Goal: Information Seeking & Learning: Learn about a topic

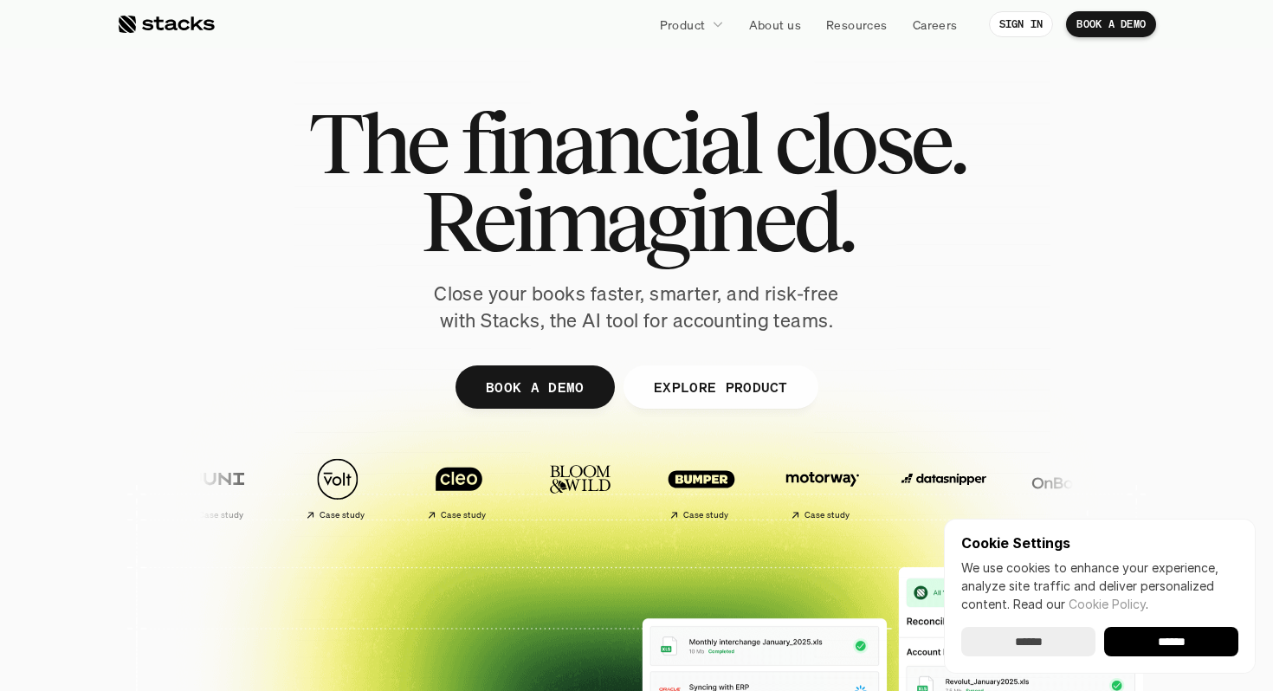
click at [1161, 650] on input "******" at bounding box center [1171, 641] width 134 height 29
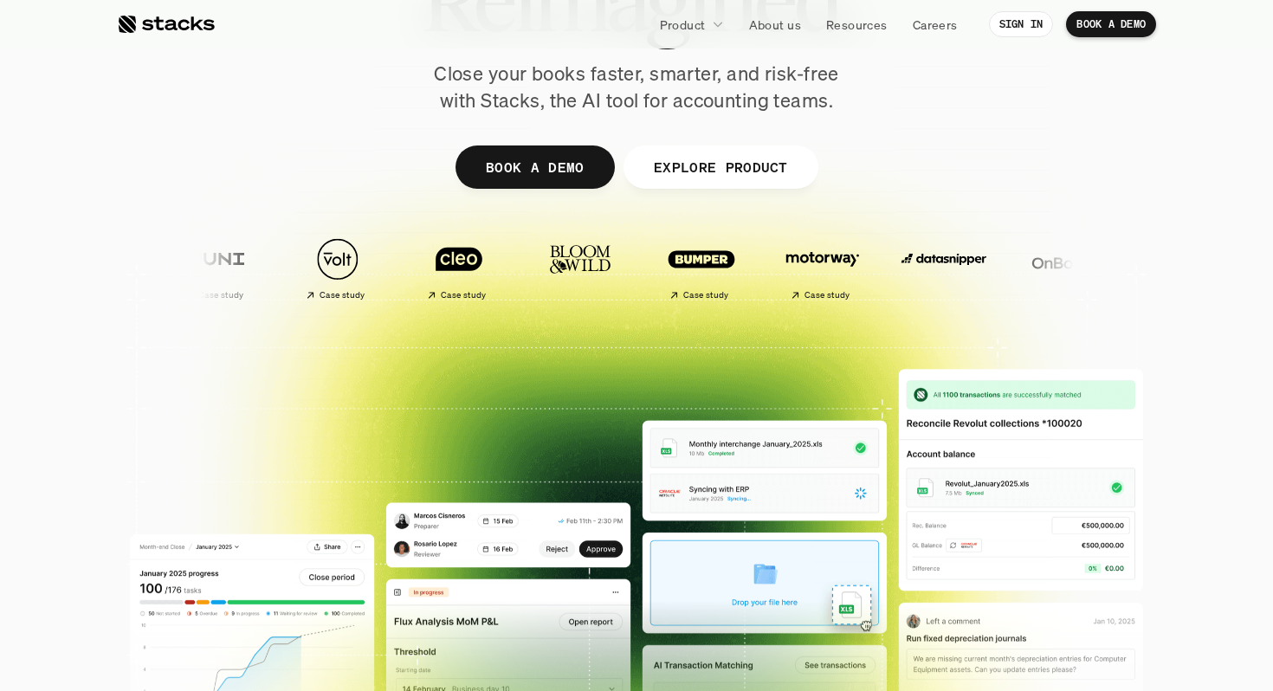
click at [499, 424] on div at bounding box center [636, 204] width 1039 height 779
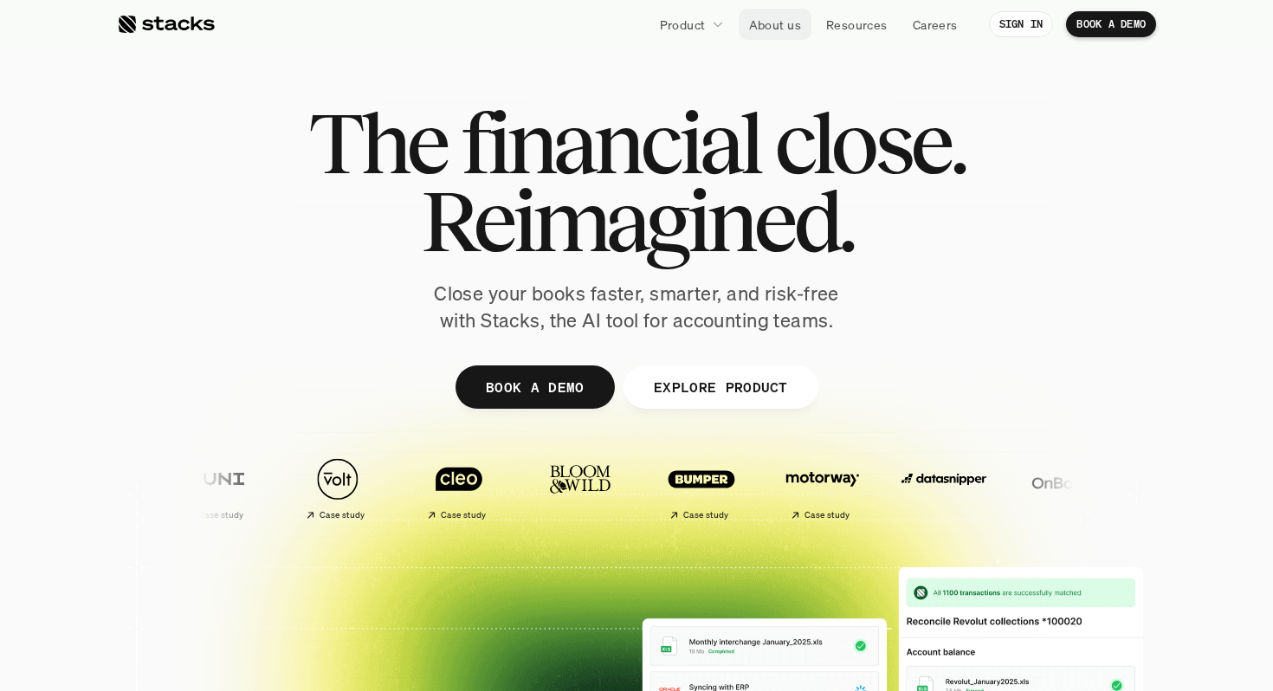
click at [755, 34] on link "About us" at bounding box center [775, 24] width 73 height 31
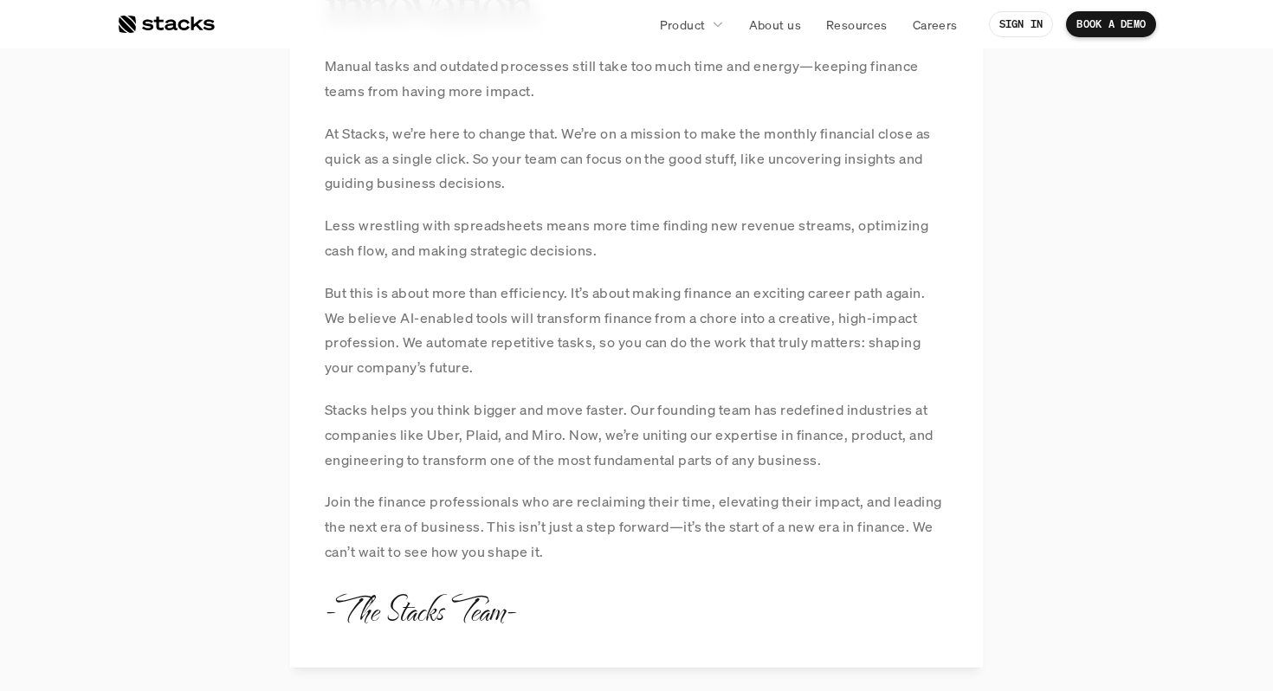
scroll to position [1505, 0]
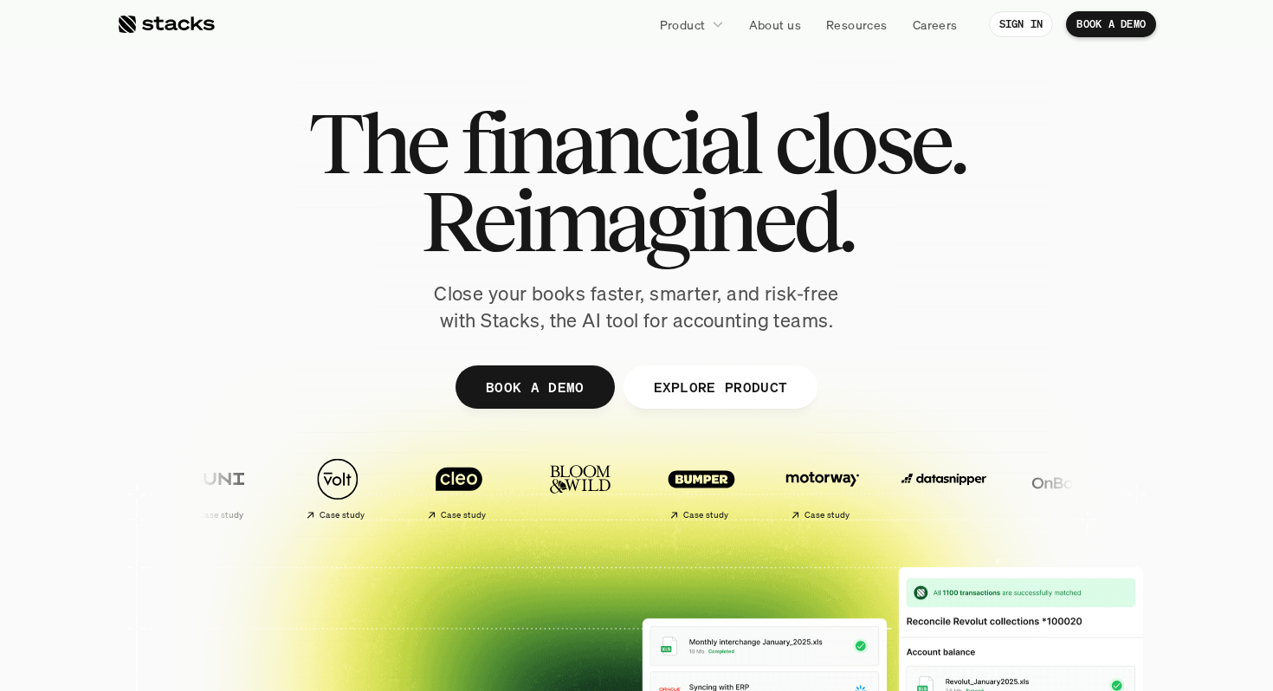
click at [310, 265] on div "The financial close. Reimagined. Close your books faster, smarter, and risk-fre…" at bounding box center [637, 219] width 970 height 230
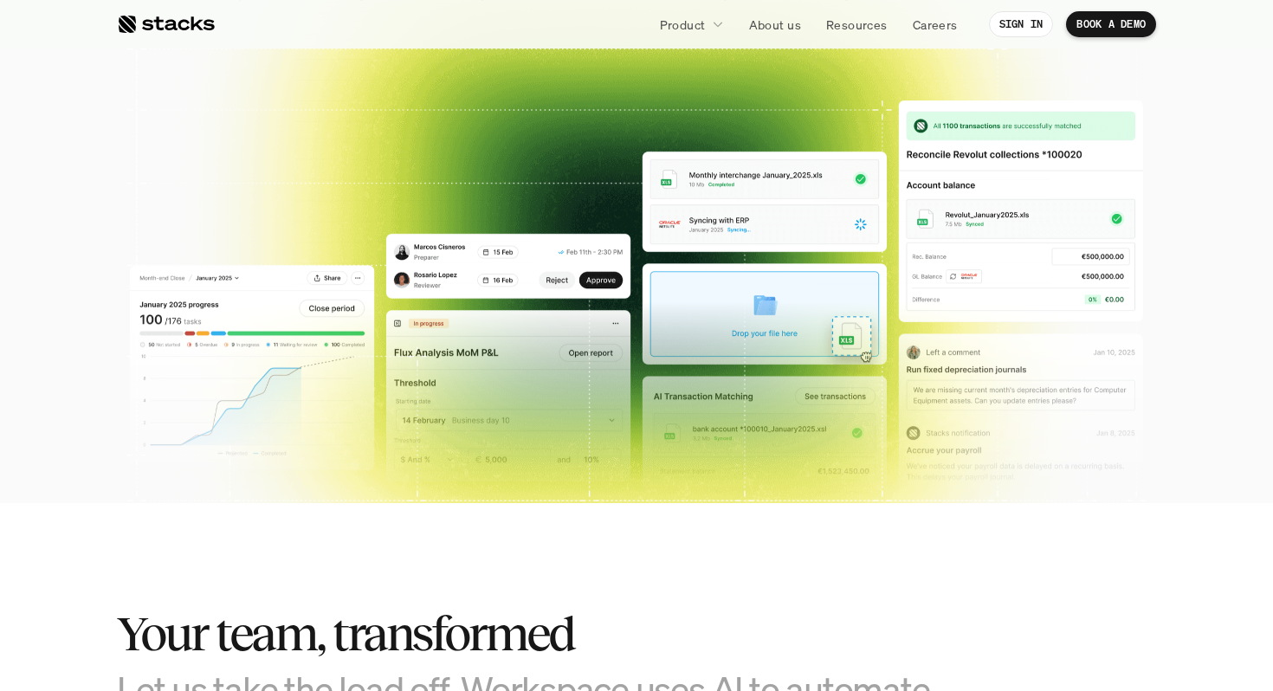
click at [757, 305] on img at bounding box center [636, 336] width 1013 height 498
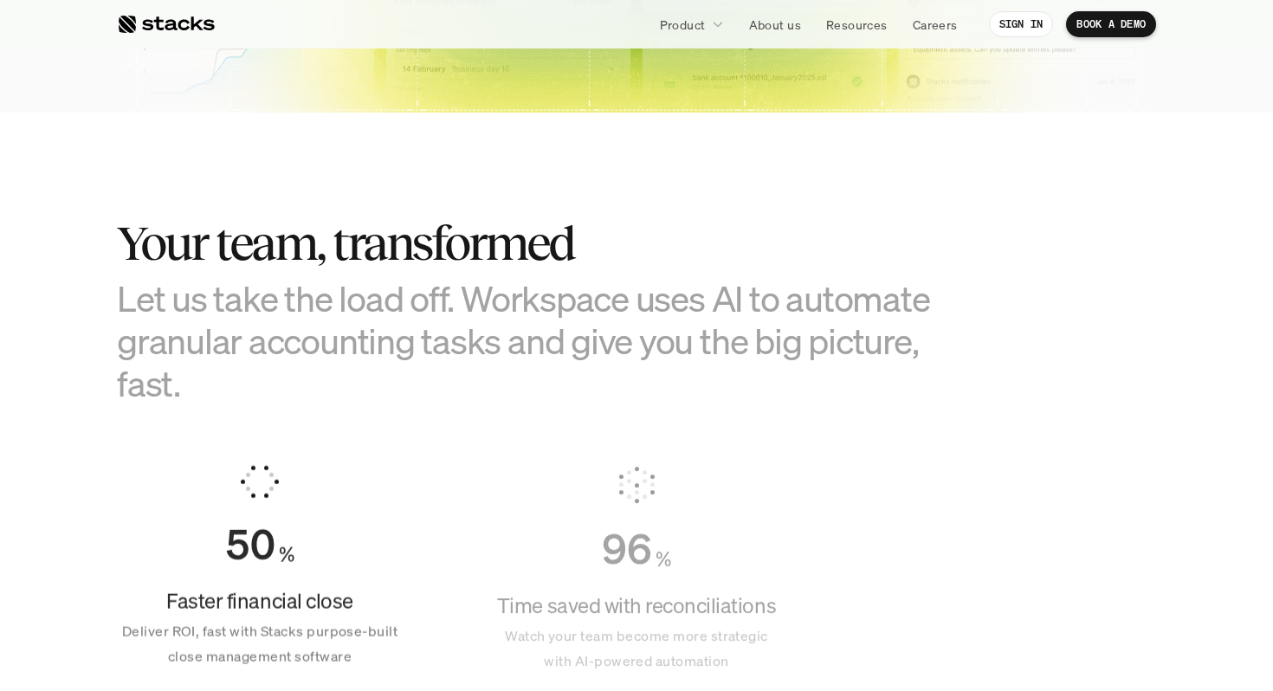
click at [665, 319] on h3 "Let us take the load off. Workspace uses AI to automate granular accounting tas…" at bounding box center [550, 341] width 866 height 128
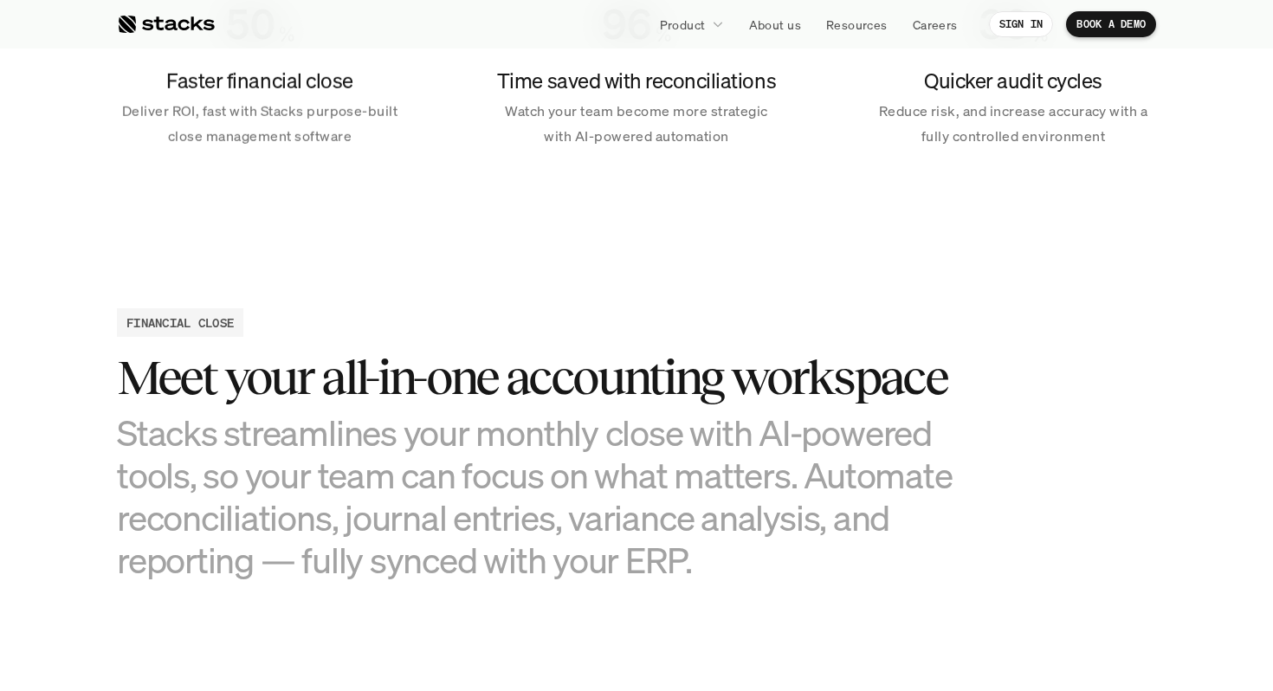
click at [620, 413] on h3 "Stacks streamlines your monthly close with AI-powered tools, so your team can f…" at bounding box center [550, 496] width 866 height 171
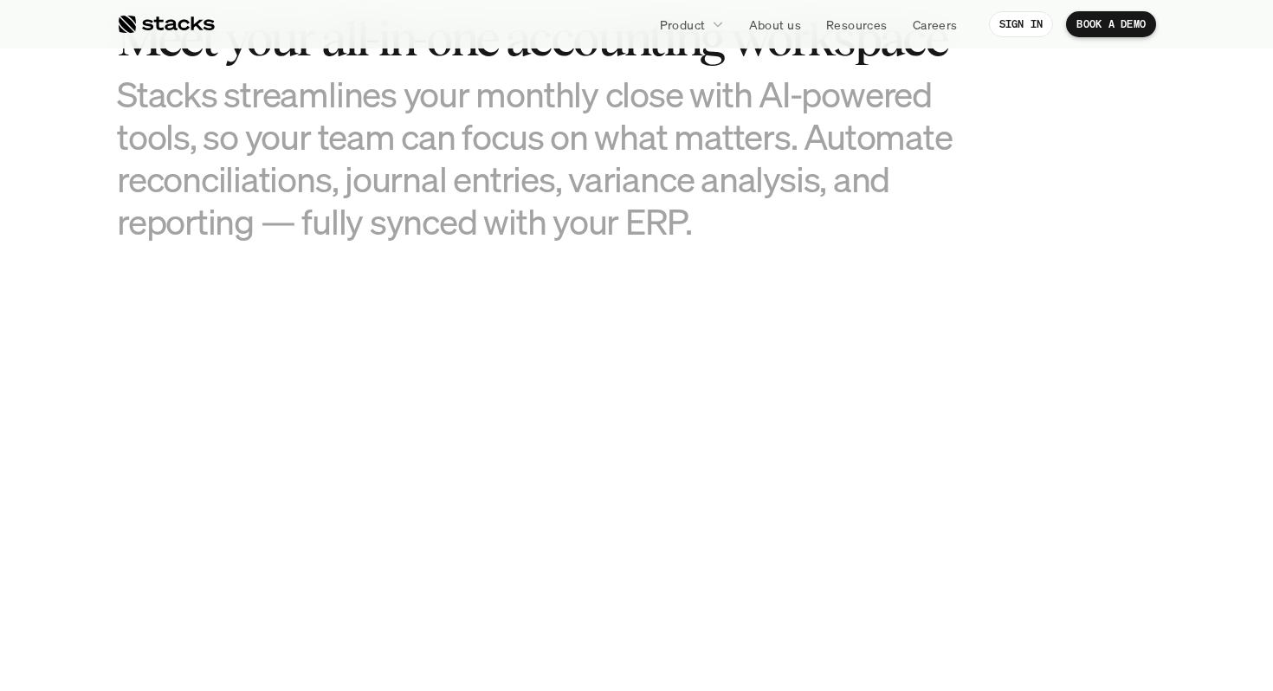
scroll to position [1822, 0]
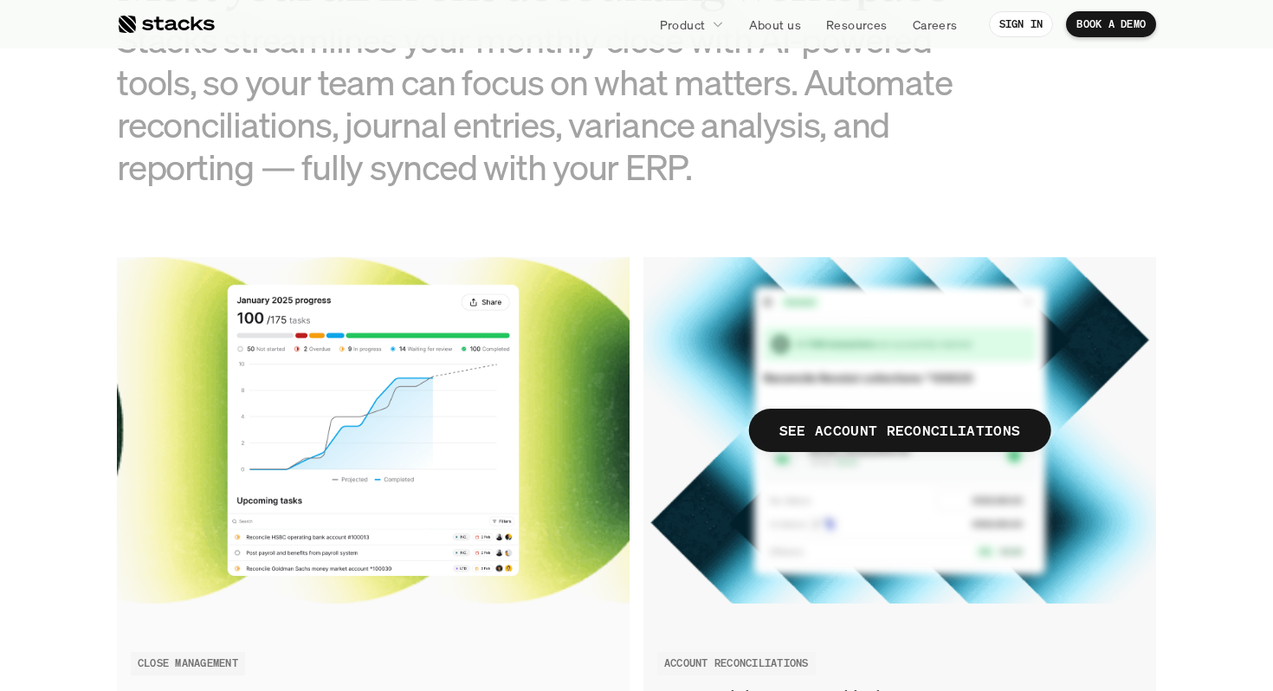
click at [658, 275] on img at bounding box center [900, 430] width 513 height 346
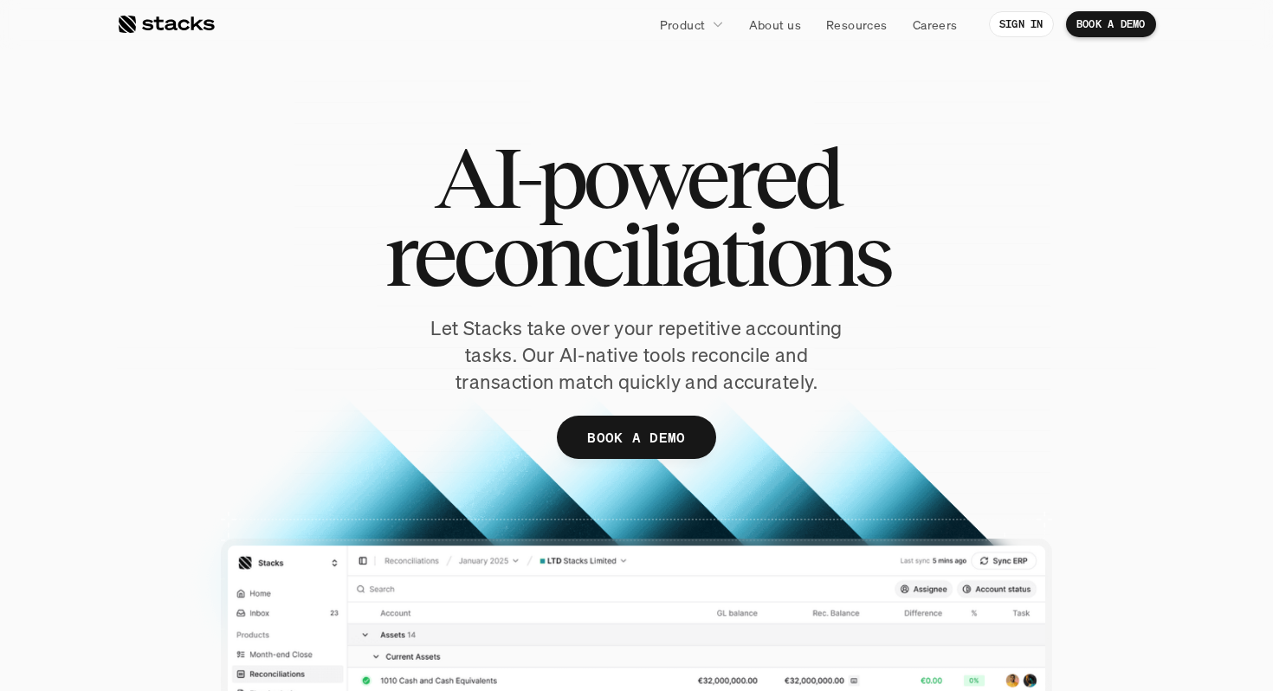
click at [1149, 133] on div at bounding box center [636, 444] width 1039 height 750
click at [1142, 98] on div at bounding box center [636, 444] width 1039 height 750
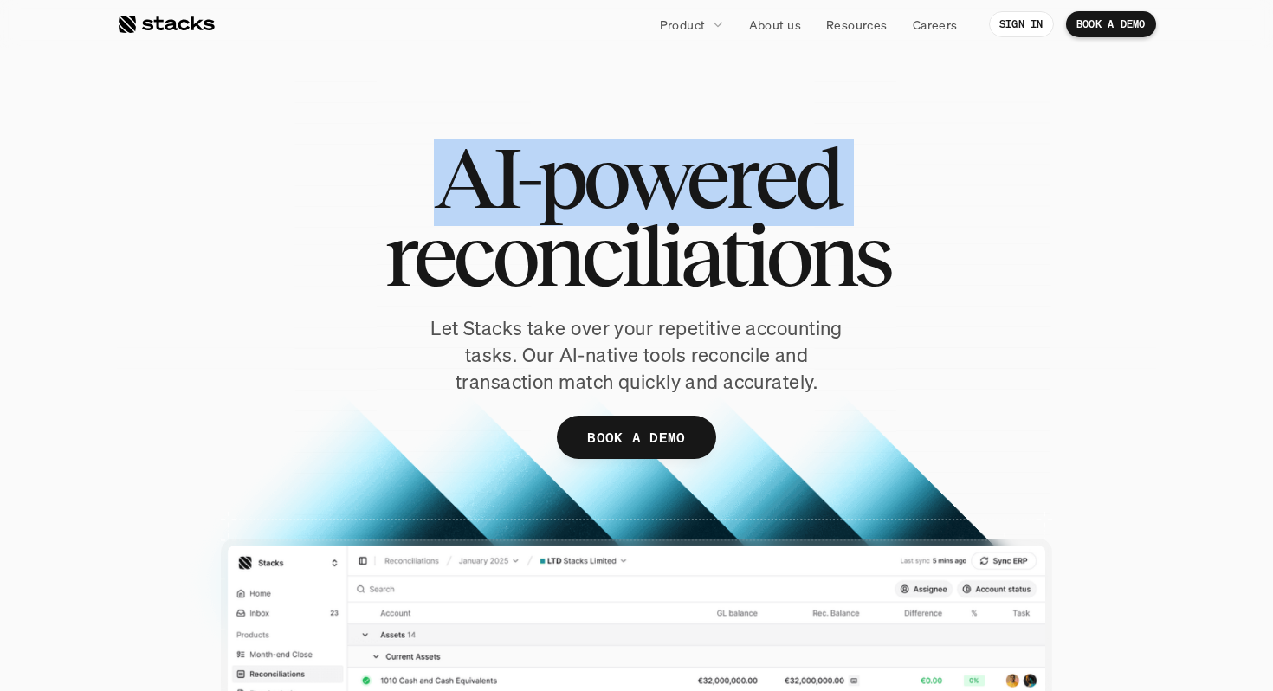
drag, startPoint x: 1074, startPoint y: 113, endPoint x: 1147, endPoint y: 165, distance: 89.9
click at [1150, 166] on div "AI-powered reconciliations Let Stacks take over your repetitive accounting task…" at bounding box center [636, 444] width 1039 height 750
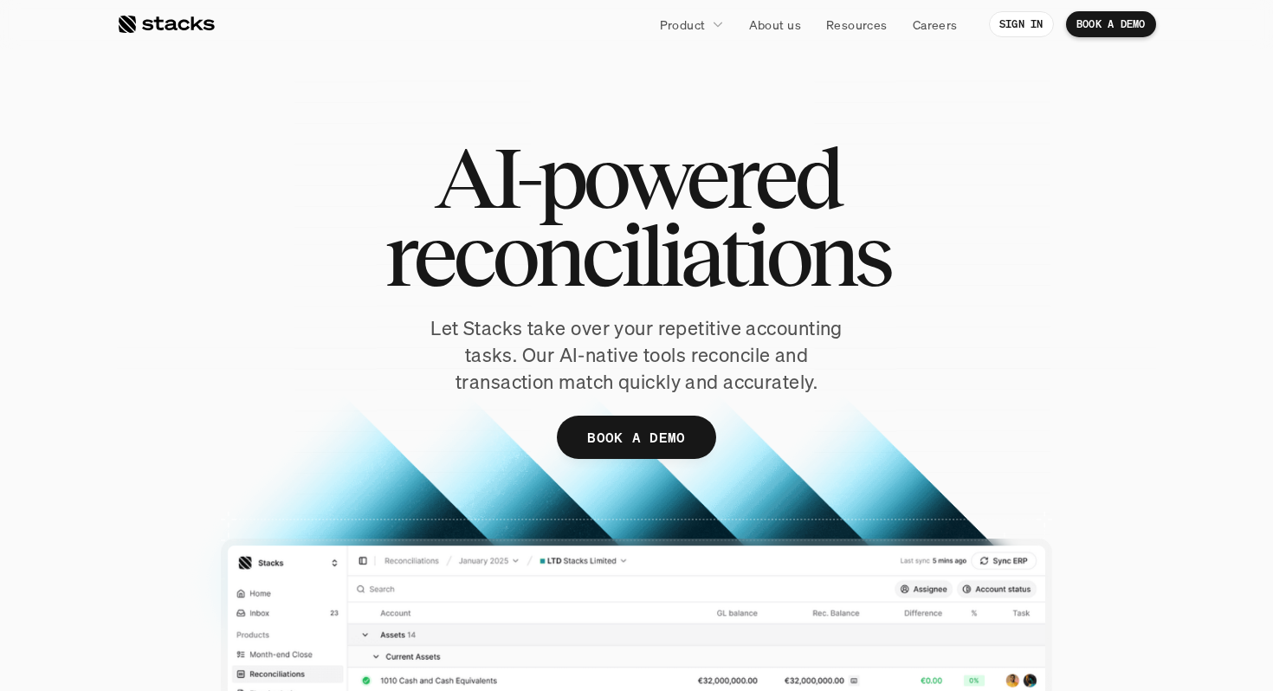
click at [1122, 113] on div at bounding box center [636, 444] width 1039 height 750
drag, startPoint x: 1102, startPoint y: 103, endPoint x: 1190, endPoint y: 147, distance: 98.8
click at [1190, 147] on section "AI-powered reconciliations Let Stacks take over your repetitive accounting task…" at bounding box center [636, 409] width 1273 height 819
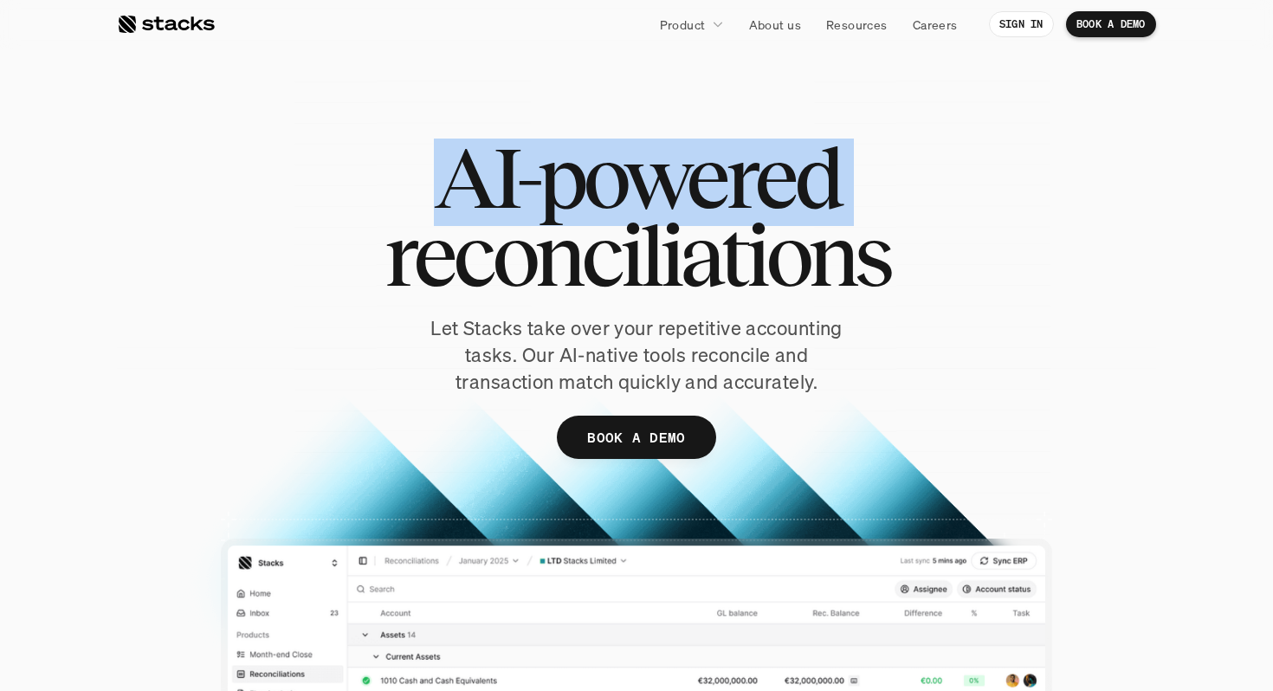
click at [1190, 147] on section "AI-powered reconciliations Let Stacks take over your repetitive accounting task…" at bounding box center [636, 409] width 1273 height 819
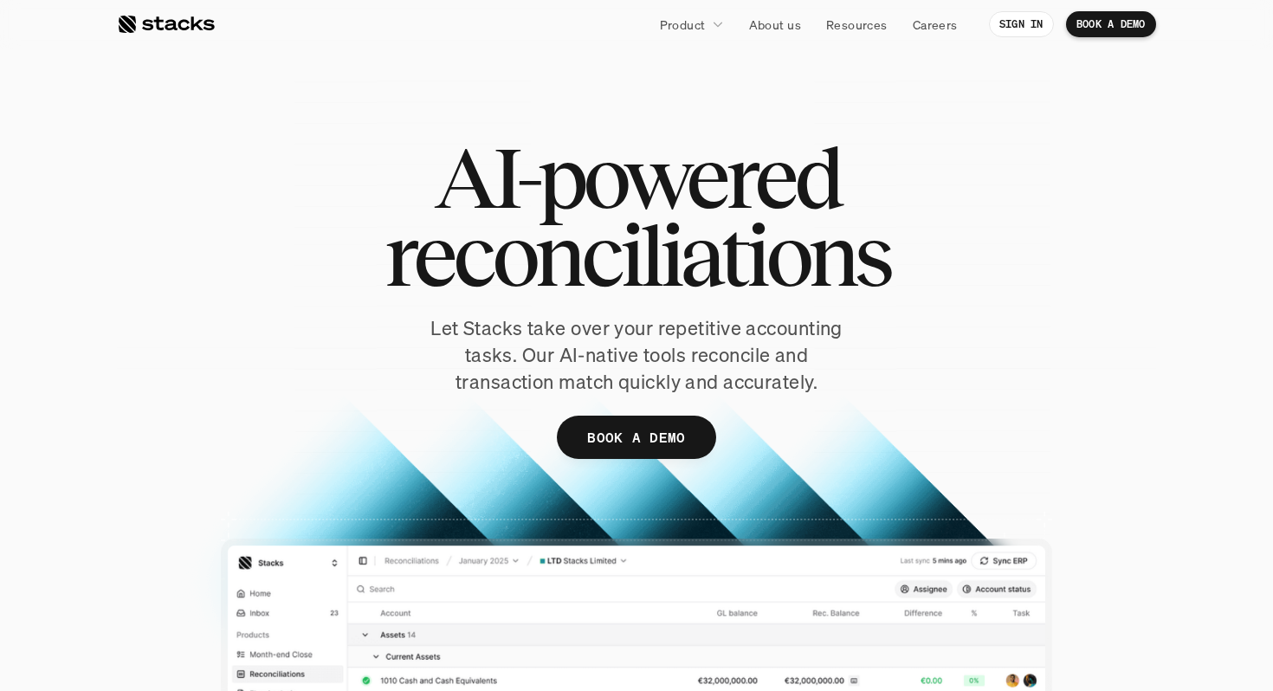
click at [1135, 129] on div at bounding box center [636, 444] width 1039 height 750
click at [876, 80] on div at bounding box center [636, 444] width 1039 height 750
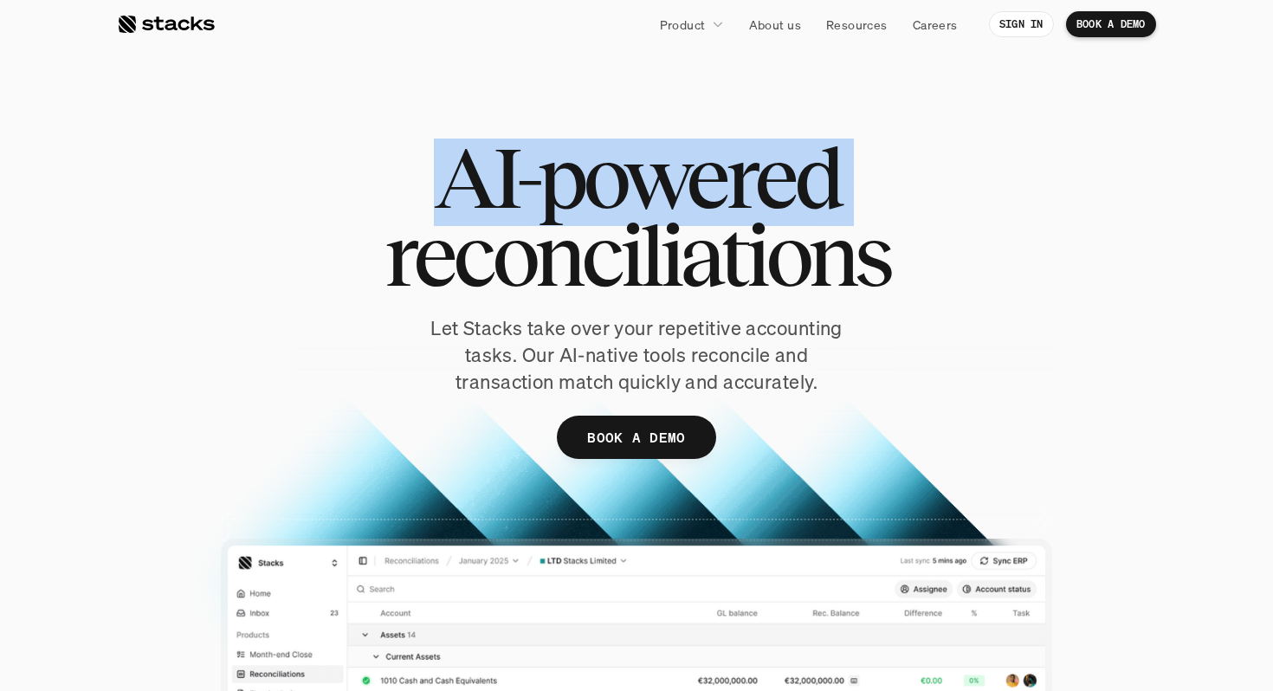
drag, startPoint x: 1118, startPoint y: 109, endPoint x: 1148, endPoint y: 145, distance: 46.1
click at [1148, 145] on div "AI-powered reconciliations Let Stacks take over your repetitive accounting task…" at bounding box center [636, 444] width 1039 height 750
click at [1148, 145] on div "AI-powered reconciliations Let Stacks take over your repetitive accounting task…" at bounding box center [636, 325] width 1039 height 372
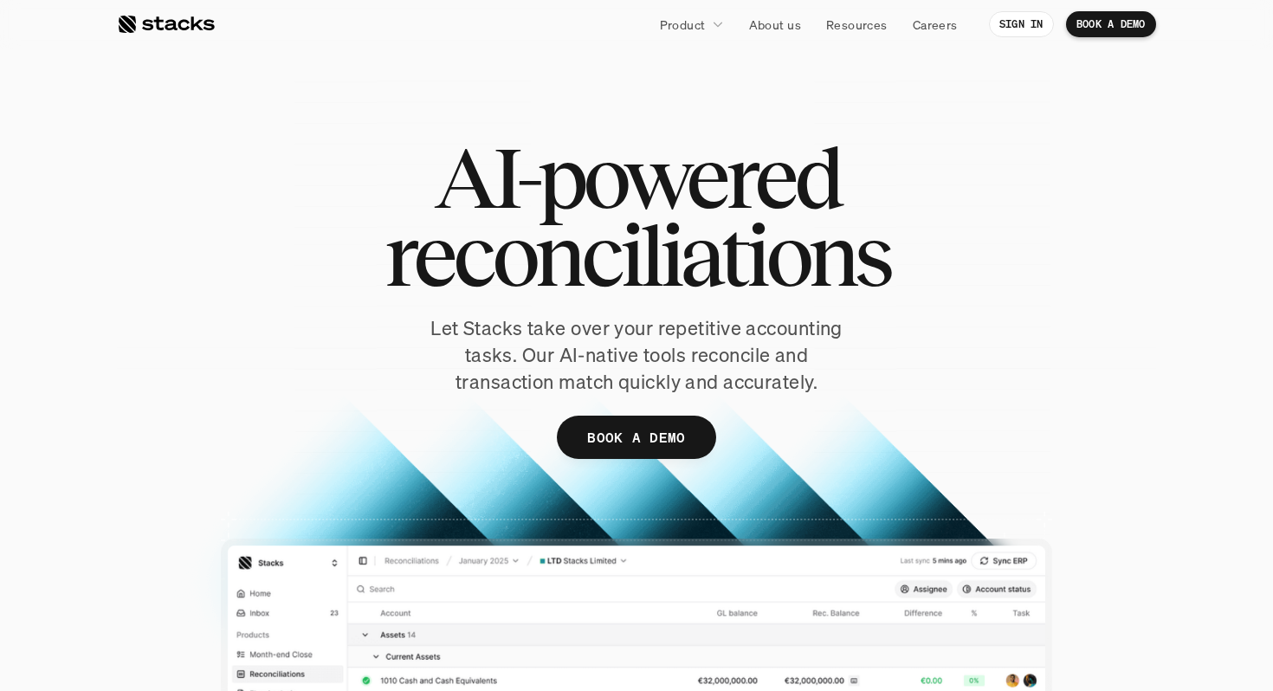
click at [1068, 105] on div at bounding box center [636, 444] width 1039 height 750
click at [1043, 123] on div at bounding box center [636, 444] width 1039 height 750
click at [1102, 121] on div at bounding box center [636, 444] width 1039 height 750
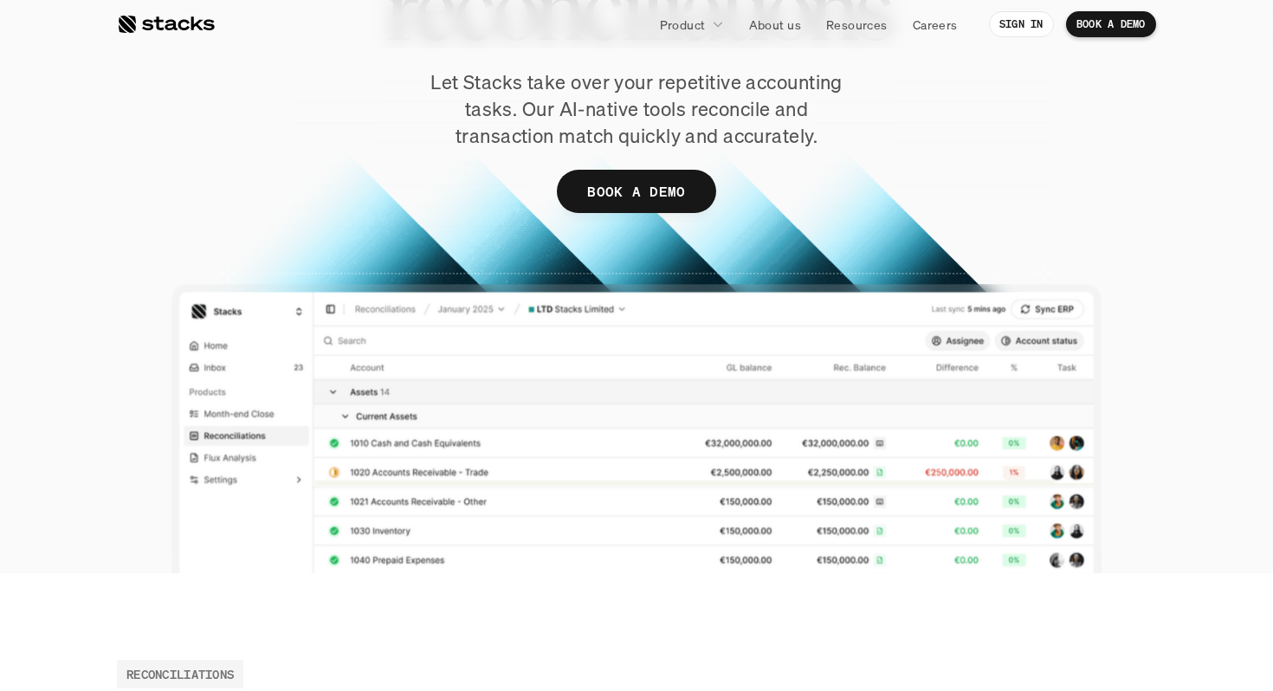
scroll to position [254, 0]
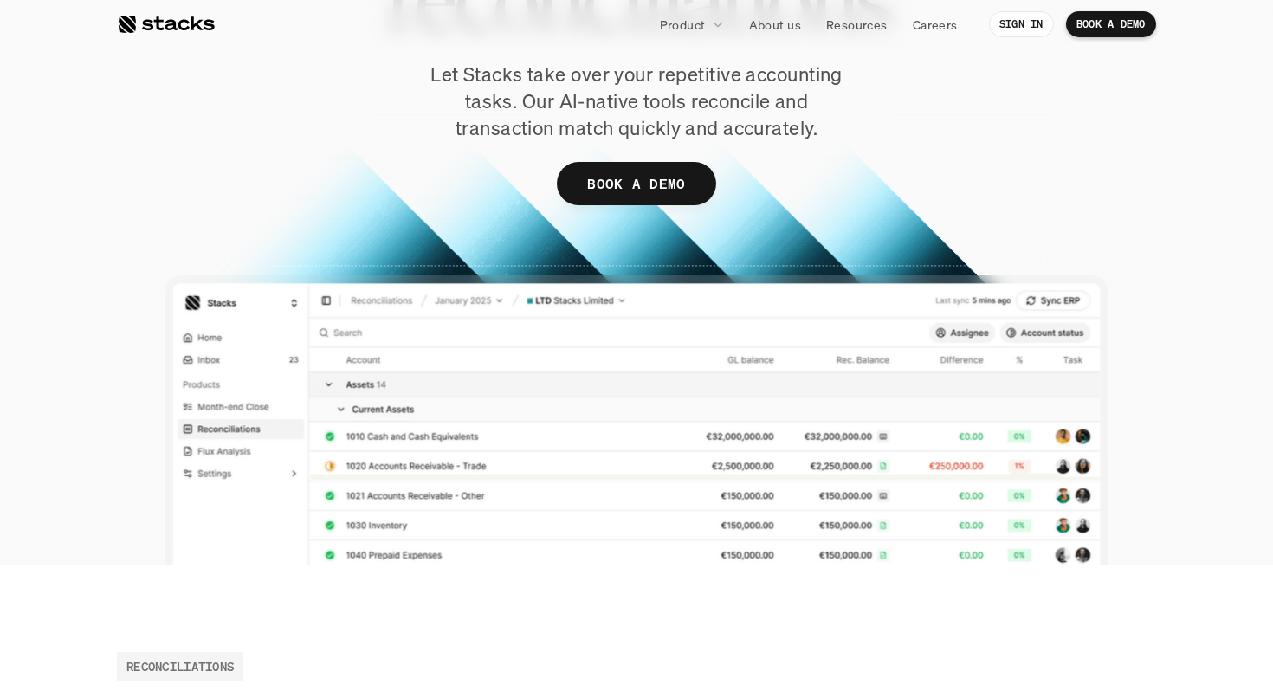
click at [1043, 157] on div "AI-powered reconciliations Let Stacks take over your repetitive accounting task…" at bounding box center [636, 71] width 1039 height 372
drag, startPoint x: 1043, startPoint y: 74, endPoint x: 1157, endPoint y: 133, distance: 128.6
click at [1166, 133] on section "AI-powered reconciliations Let Stacks take over your repetitive accounting task…" at bounding box center [636, 155] width 1273 height 819
click at [1103, 133] on div "AI-powered reconciliations Let Stacks take over your repetitive accounting task…" at bounding box center [636, 71] width 1039 height 372
drag, startPoint x: 1170, startPoint y: 286, endPoint x: 1152, endPoint y: 174, distance: 113.2
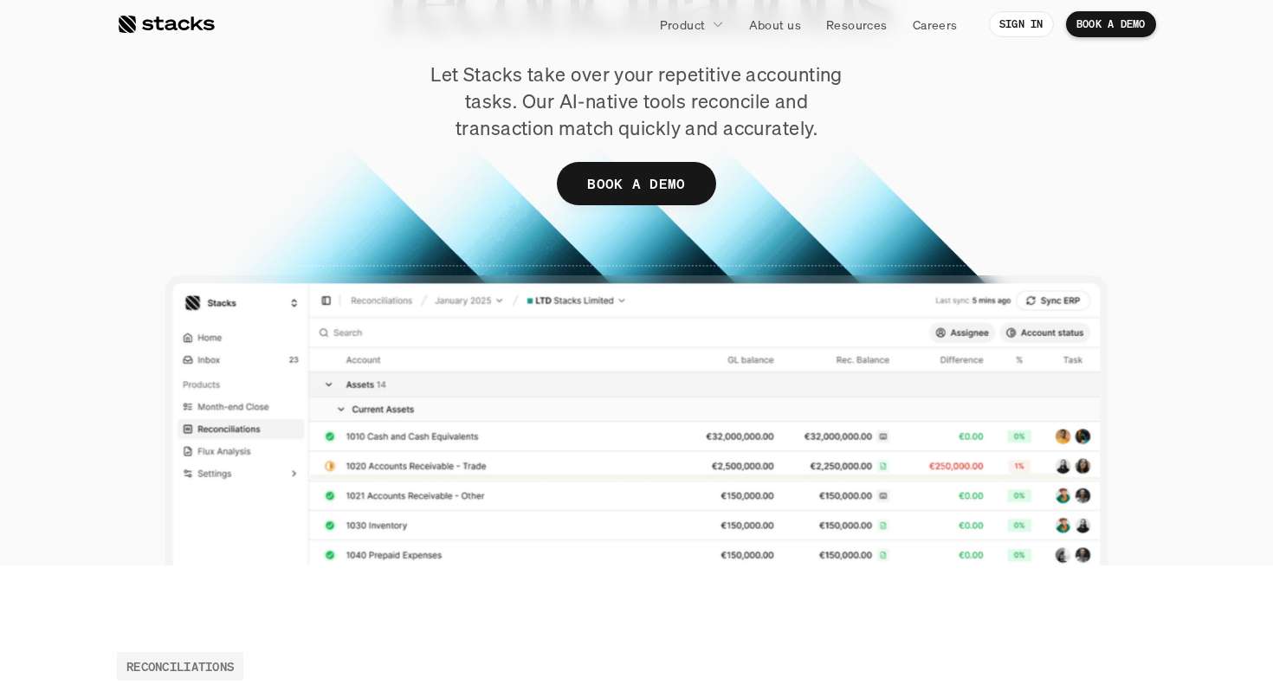
click at [1152, 174] on section "AI-powered reconciliations Let Stacks take over your repetitive accounting task…" at bounding box center [636, 155] width 1273 height 819
click at [1152, 174] on div "AI-powered reconciliations Let Stacks take over your repetitive accounting task…" at bounding box center [636, 71] width 1039 height 372
click at [983, 46] on nav "Product About us Resources Careers SIGN IN BOOK A DEMO" at bounding box center [636, 24] width 1273 height 49
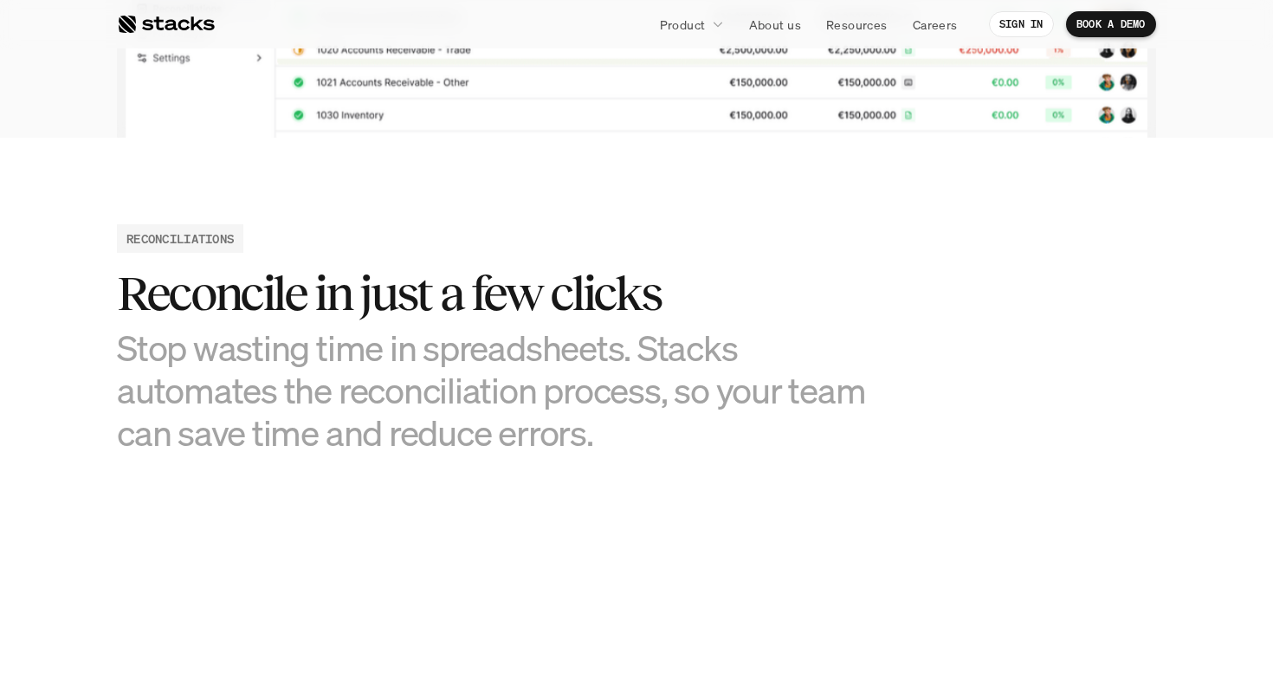
scroll to position [682, 0]
click at [1094, 195] on section "RECONCILIATIONS Reconcile in just a few clicks Stop wasting time in spreadsheet…" at bounding box center [636, 620] width 1273 height 966
click at [1027, 307] on div "RECONCILIATIONS Reconcile in just a few clicks Stop wasting time in spreadsheet…" at bounding box center [636, 338] width 1039 height 230
click at [649, 281] on h2 "Reconcile in just a few clicks" at bounding box center [506, 293] width 779 height 54
